Goal: Communication & Community: Participate in discussion

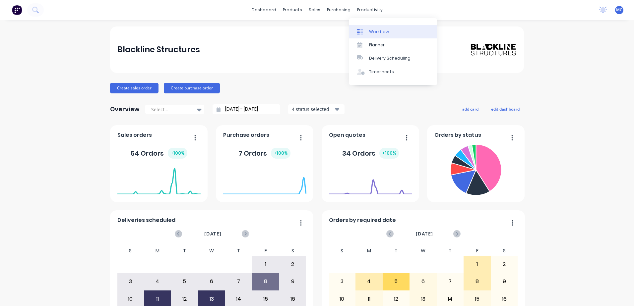
click at [374, 30] on div "Workflow" at bounding box center [379, 32] width 20 height 6
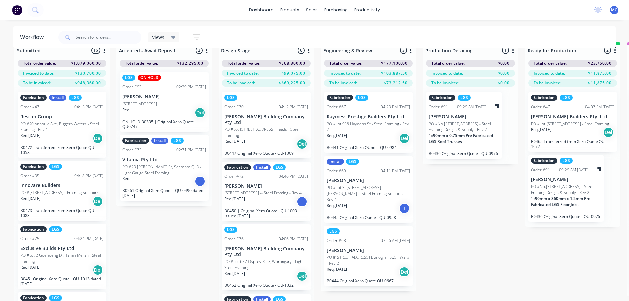
scroll to position [26, 0]
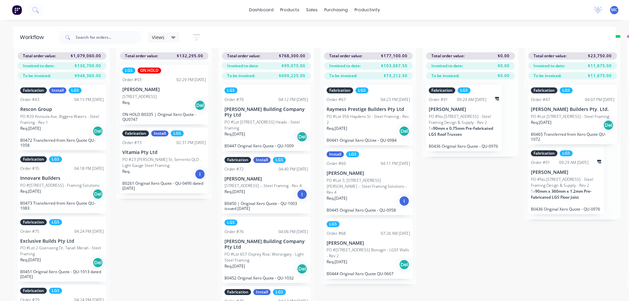
click at [372, 247] on p "PO #[STREET_ADDRESS] Bonogin - LGSF Walls - Rev 2" at bounding box center [369, 253] width 84 height 12
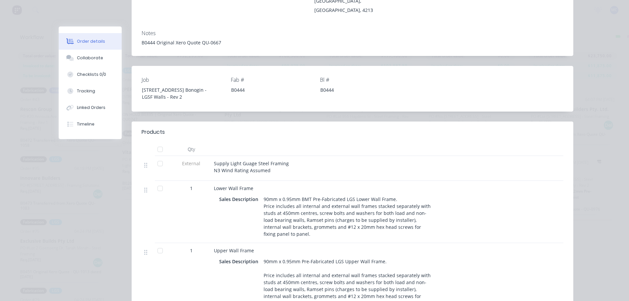
scroll to position [272, 0]
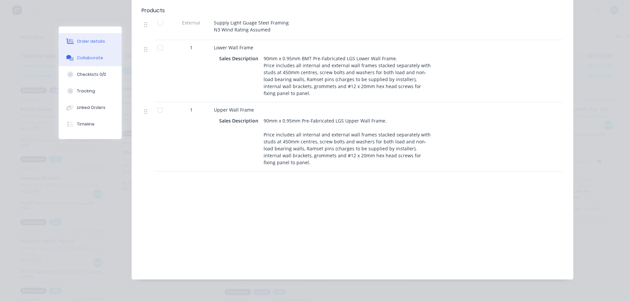
click at [79, 62] on button "Collaborate" at bounding box center [90, 58] width 63 height 17
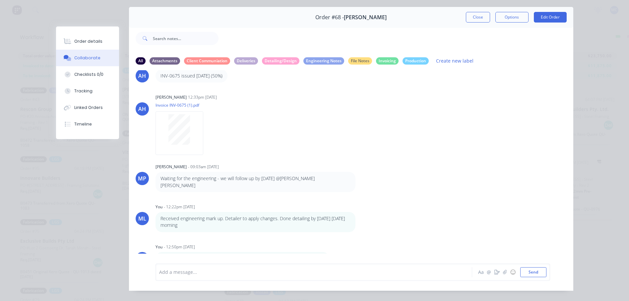
scroll to position [35, 0]
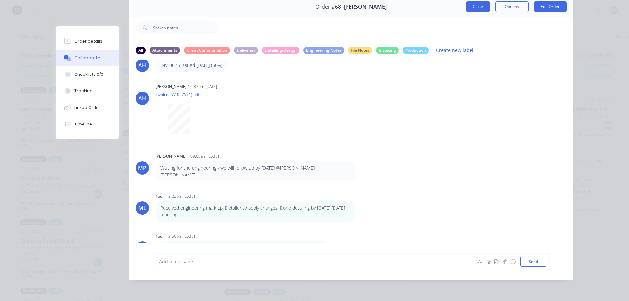
click at [474, 5] on button "Close" at bounding box center [478, 6] width 24 height 11
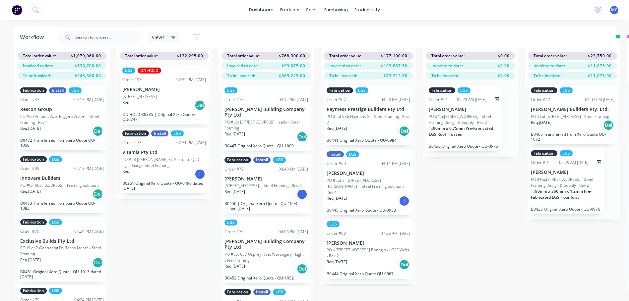
click at [393, 247] on p "PO #[STREET_ADDRESS] Bonogin - LGSF Walls - Rev 2" at bounding box center [369, 253] width 84 height 12
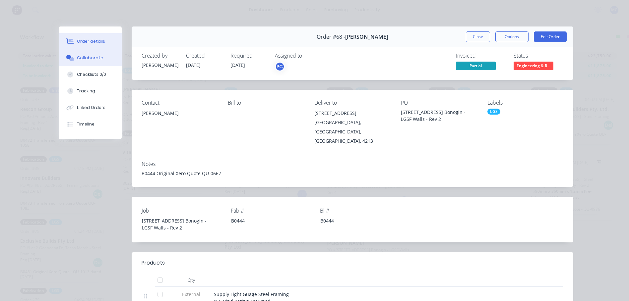
click at [80, 59] on div "Collaborate" at bounding box center [90, 58] width 26 height 6
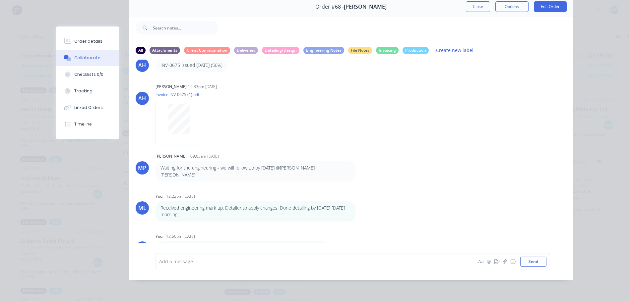
click at [200, 257] on div "Add a message..." at bounding box center [304, 262] width 290 height 10
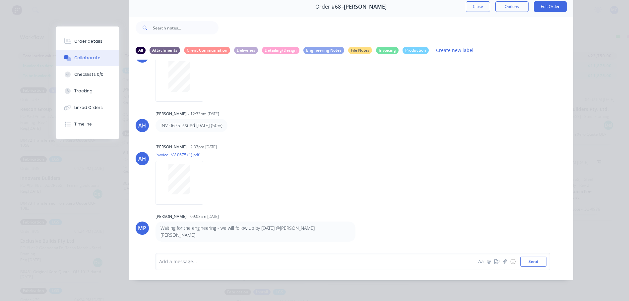
scroll to position [0, 0]
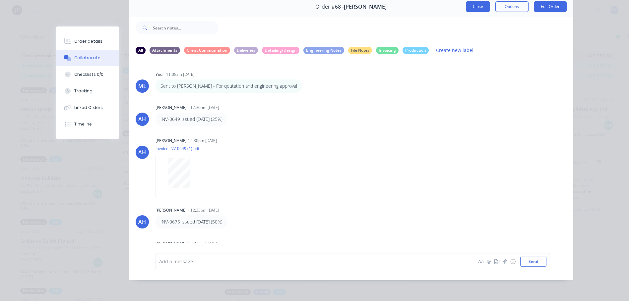
click at [475, 1] on button "Close" at bounding box center [478, 6] width 24 height 11
